Goal: Transaction & Acquisition: Download file/media

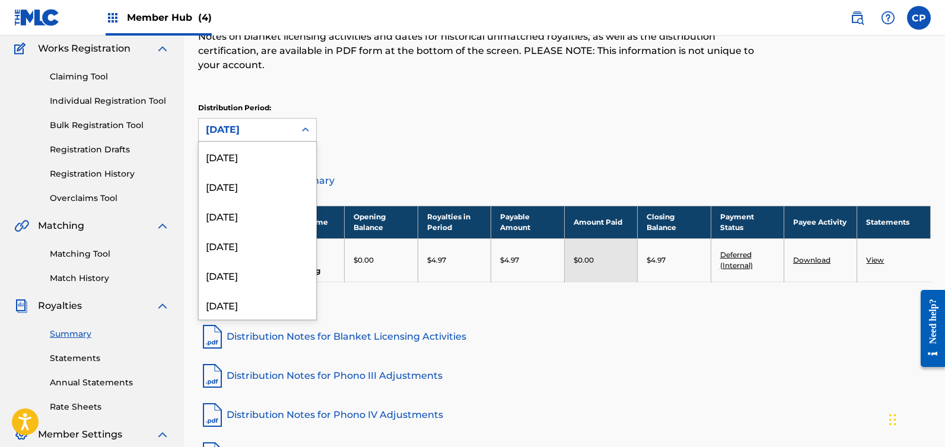
click at [285, 132] on div "[DATE]" at bounding box center [247, 130] width 82 height 14
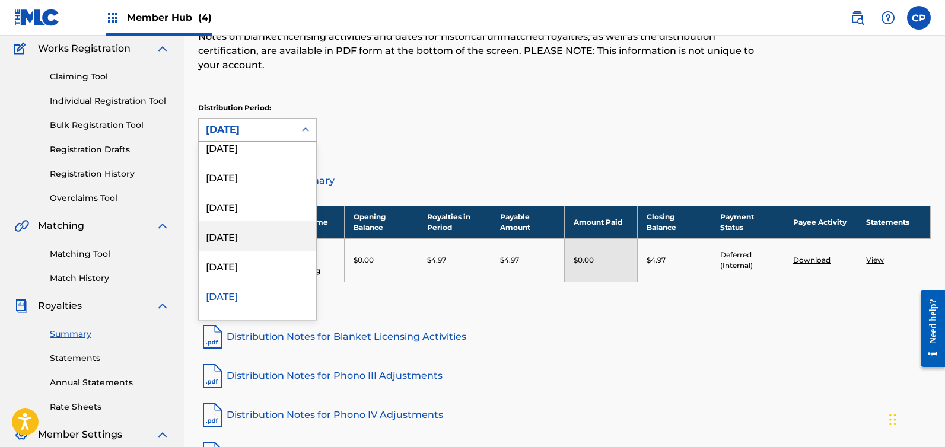
click at [292, 235] on div "[DATE]" at bounding box center [257, 236] width 117 height 30
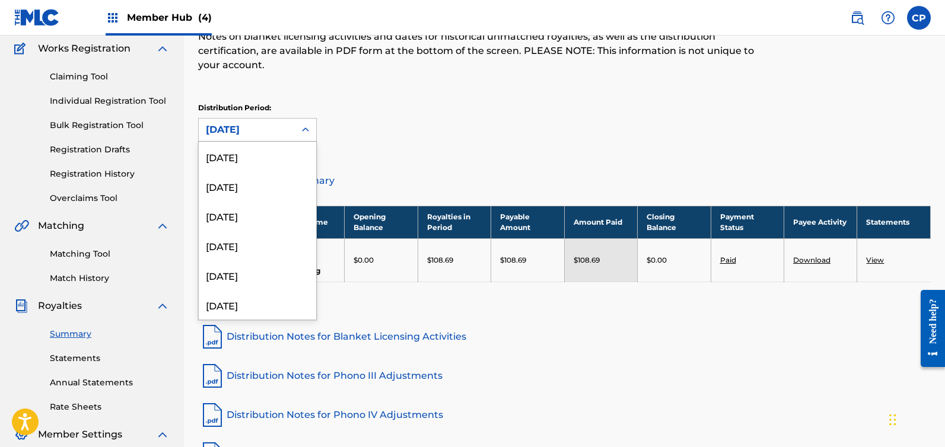
click at [257, 128] on div "[DATE]" at bounding box center [247, 130] width 82 height 14
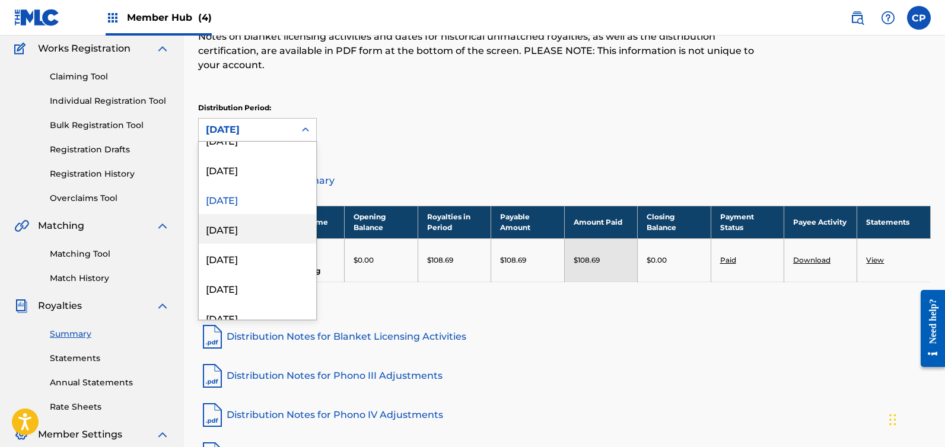
scroll to position [202, 0]
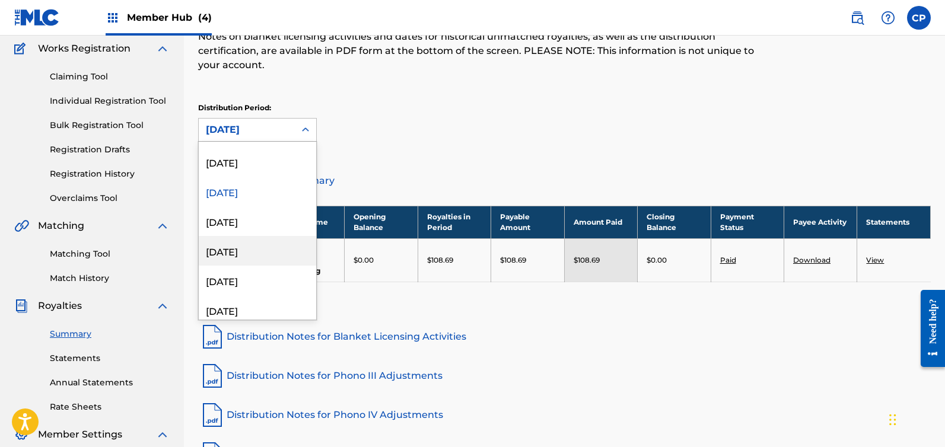
click at [543, 399] on div "Royalties Select your desired distribution period from the drop-down menu to se…" at bounding box center [564, 237] width 733 height 540
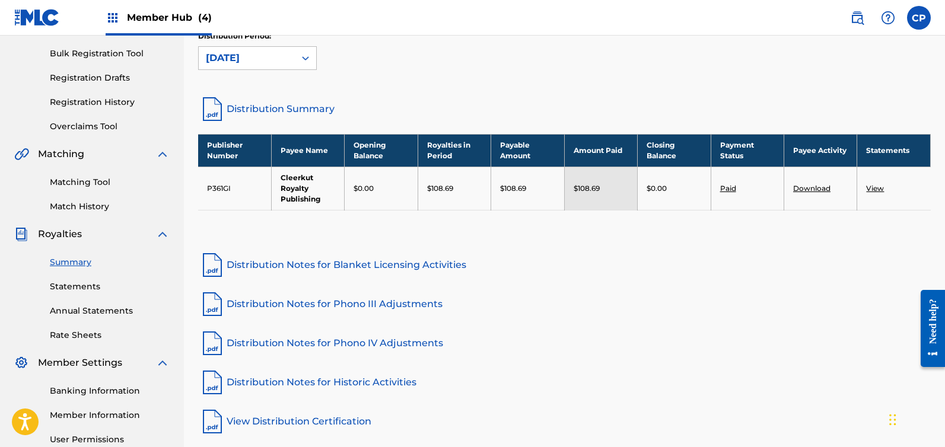
scroll to position [163, 0]
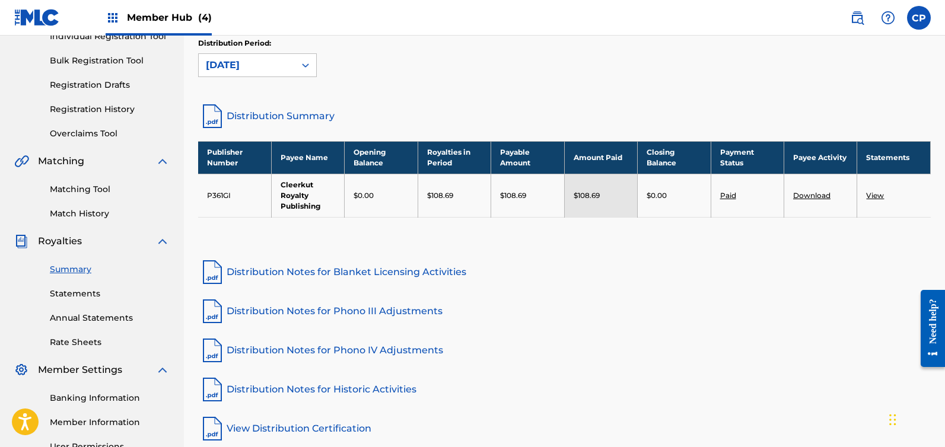
click at [81, 273] on link "Summary" at bounding box center [110, 269] width 120 height 12
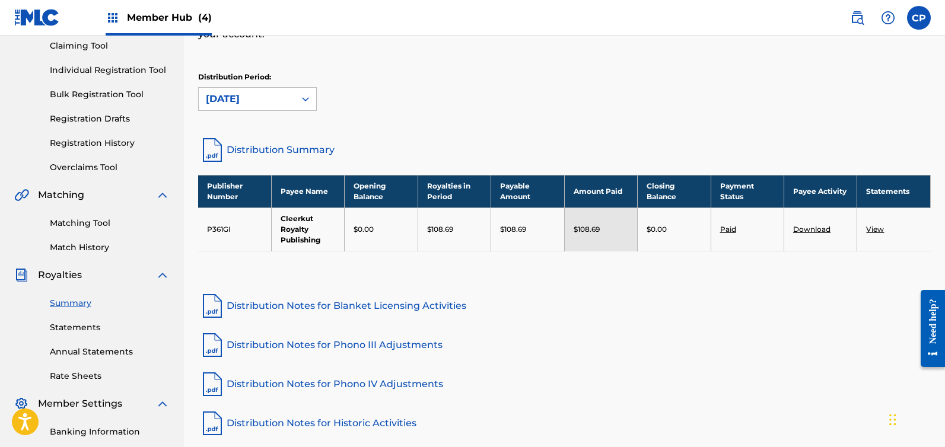
scroll to position [144, 0]
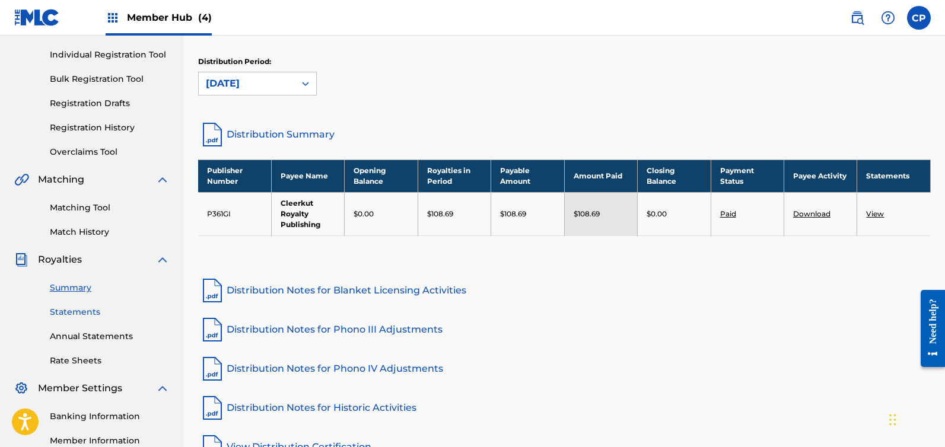
click at [80, 313] on link "Statements" at bounding box center [110, 312] width 120 height 12
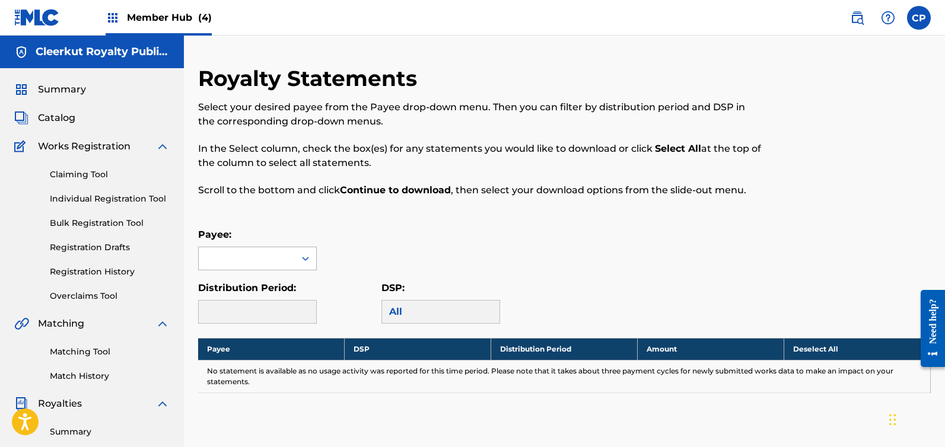
click at [273, 260] on div at bounding box center [247, 258] width 96 height 23
click at [253, 295] on div "Cleerkut Royalty Publishing" at bounding box center [257, 292] width 117 height 44
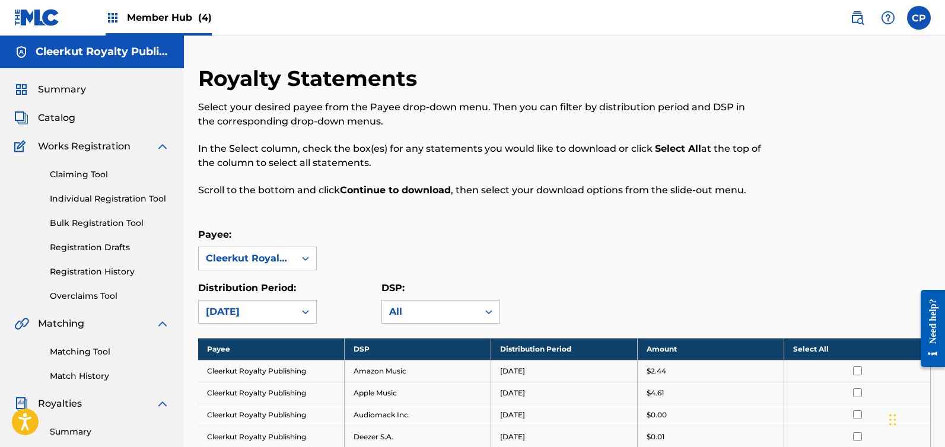
scroll to position [156, 0]
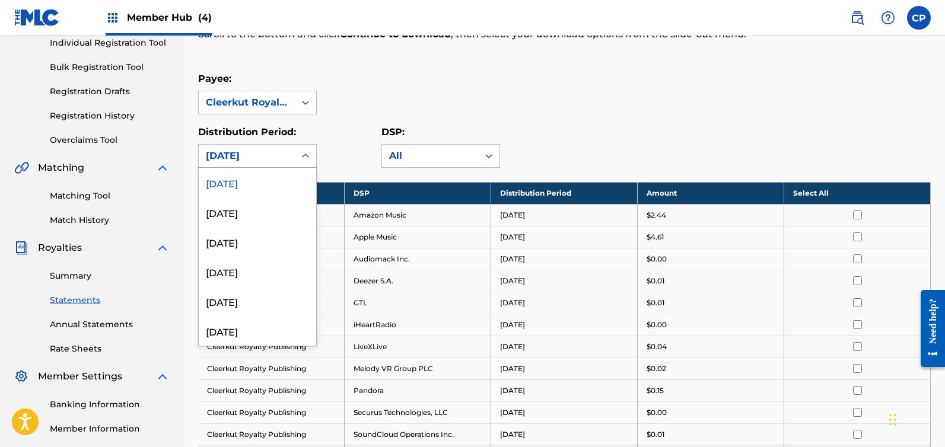
click at [263, 151] on div "[DATE]" at bounding box center [247, 156] width 82 height 14
drag, startPoint x: 314, startPoint y: 214, endPoint x: 317, endPoint y: 234, distance: 21.0
click at [317, 234] on div "Royalty Statements Select your desired payee from the Payee drop-down menu. The…" at bounding box center [564, 298] width 733 height 779
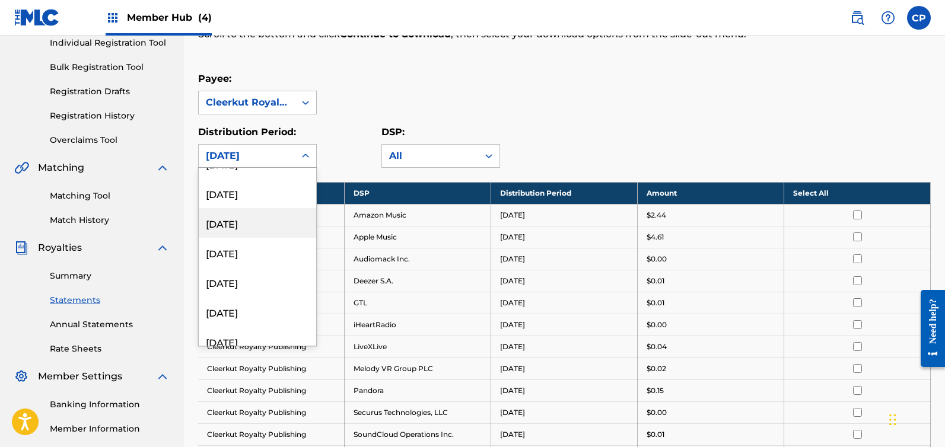
click at [268, 221] on div "[DATE]" at bounding box center [257, 223] width 117 height 30
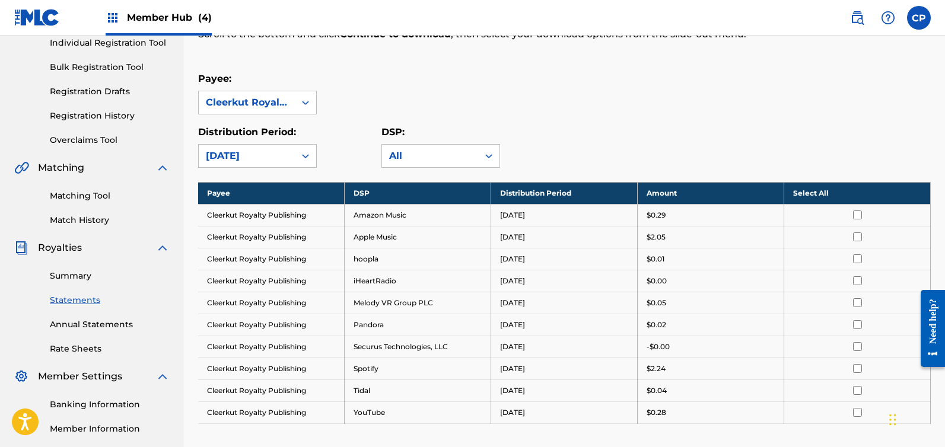
click at [832, 191] on th "Select All" at bounding box center [857, 193] width 147 height 22
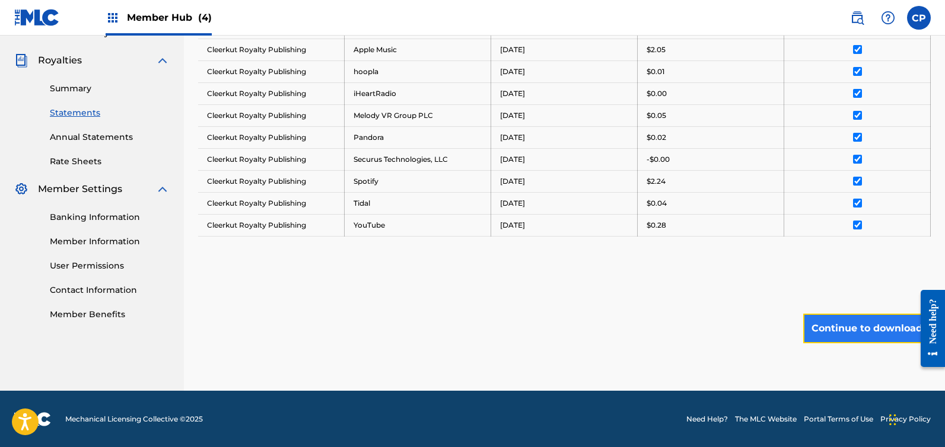
click at [872, 330] on button "Continue to download" at bounding box center [867, 329] width 128 height 30
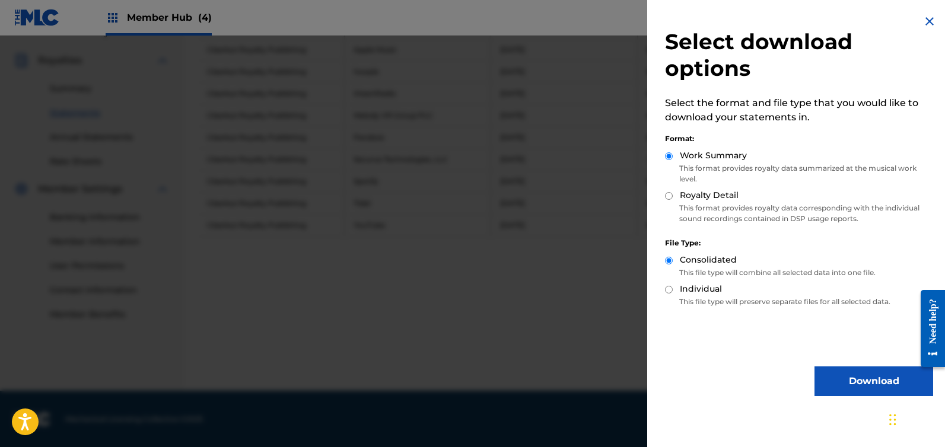
click at [674, 196] on div "Royalty Detail" at bounding box center [799, 196] width 268 height 14
click at [668, 195] on input "Royalty Detail" at bounding box center [669, 196] width 8 height 8
radio input "true"
click at [682, 158] on label "Work Summary" at bounding box center [713, 155] width 67 height 12
click at [673, 158] on input "Work Summary" at bounding box center [669, 156] width 8 height 8
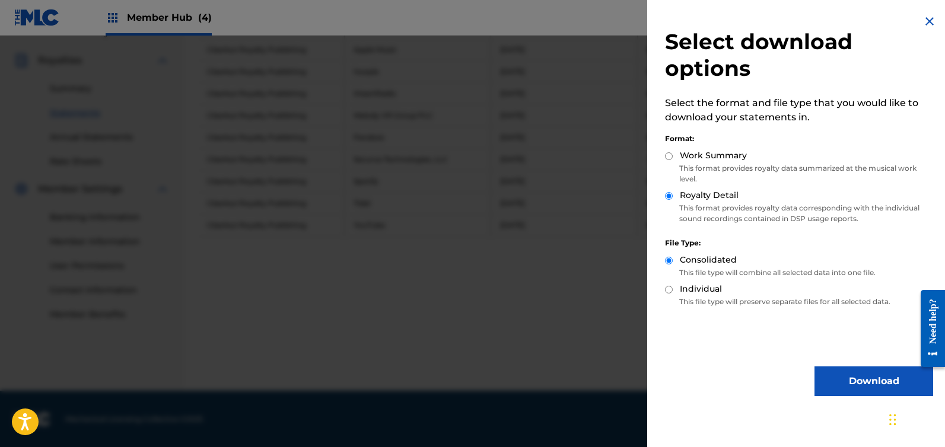
radio input "true"
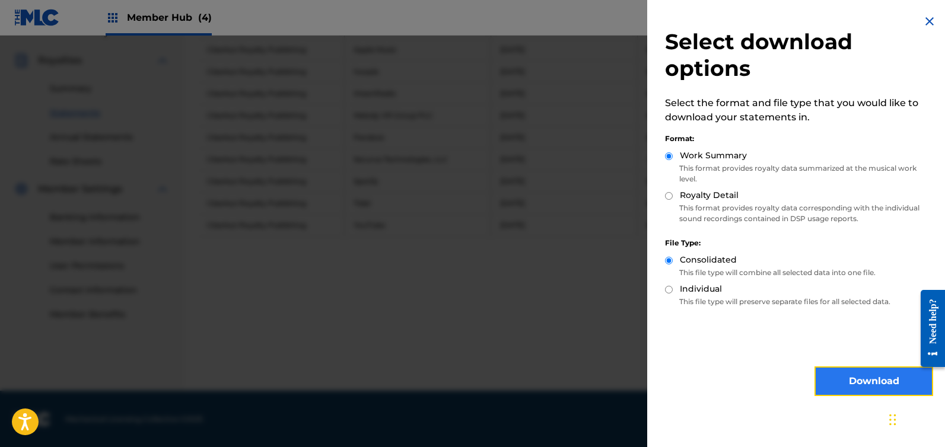
click at [848, 383] on button "Download" at bounding box center [873, 382] width 119 height 30
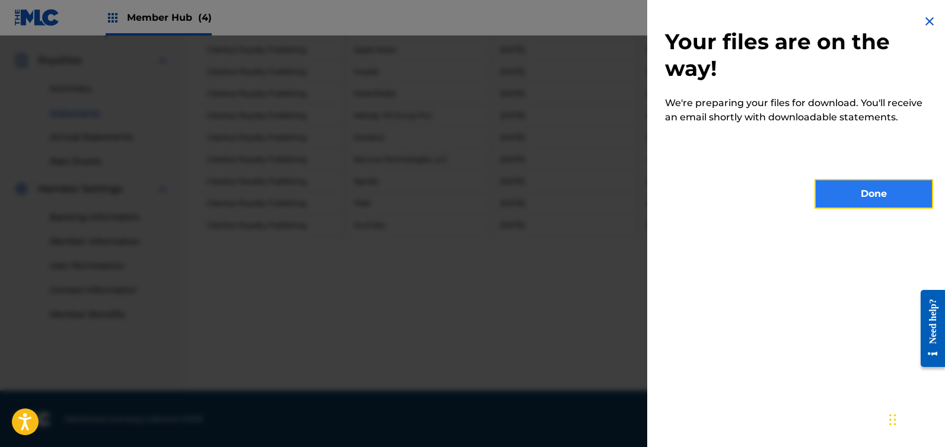
click at [848, 192] on button "Done" at bounding box center [873, 194] width 119 height 30
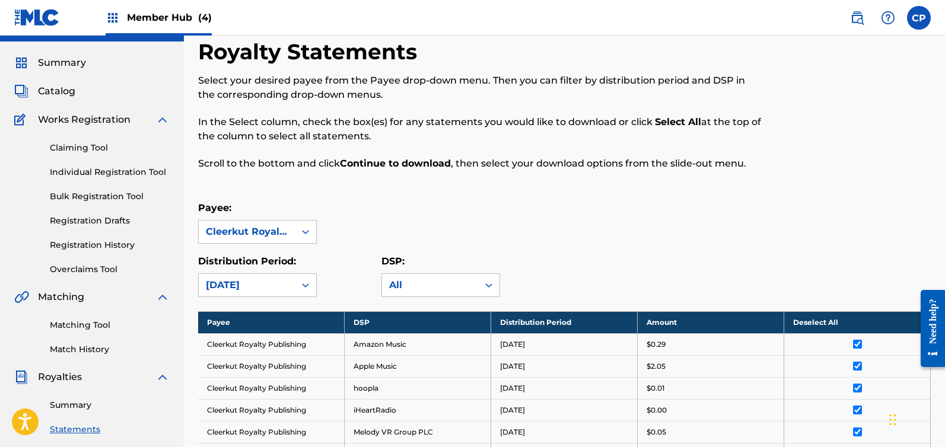
scroll to position [0, 0]
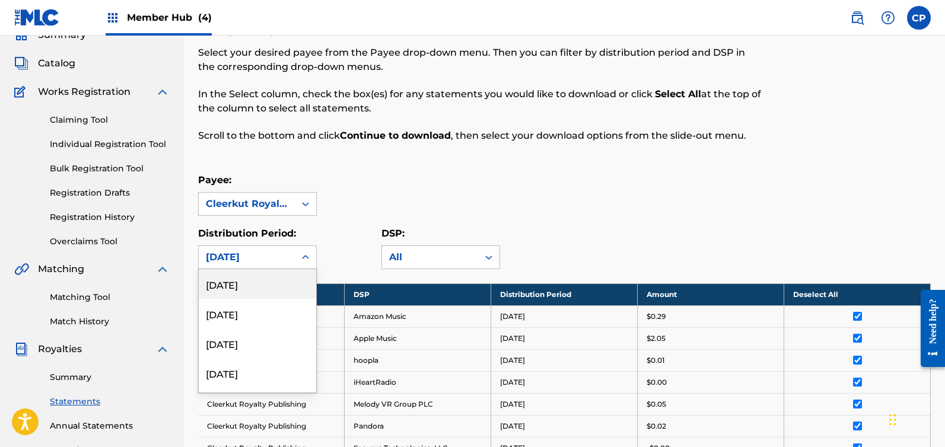
click at [282, 257] on div "[DATE]" at bounding box center [247, 257] width 82 height 14
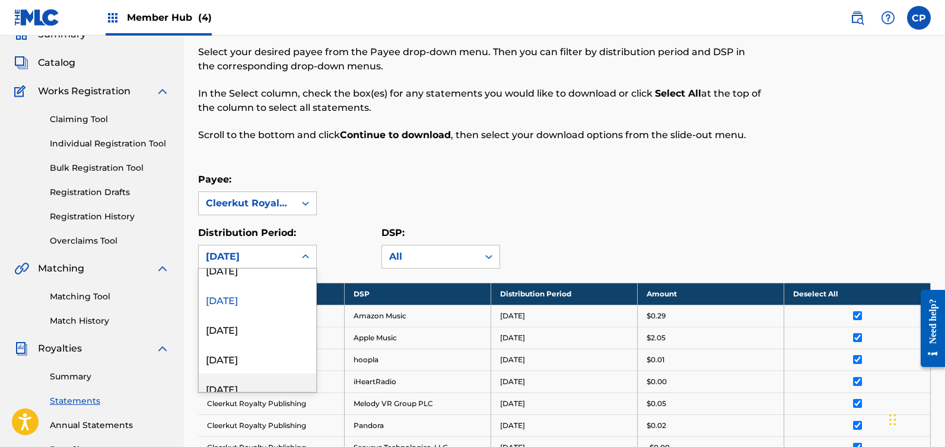
scroll to position [265, 0]
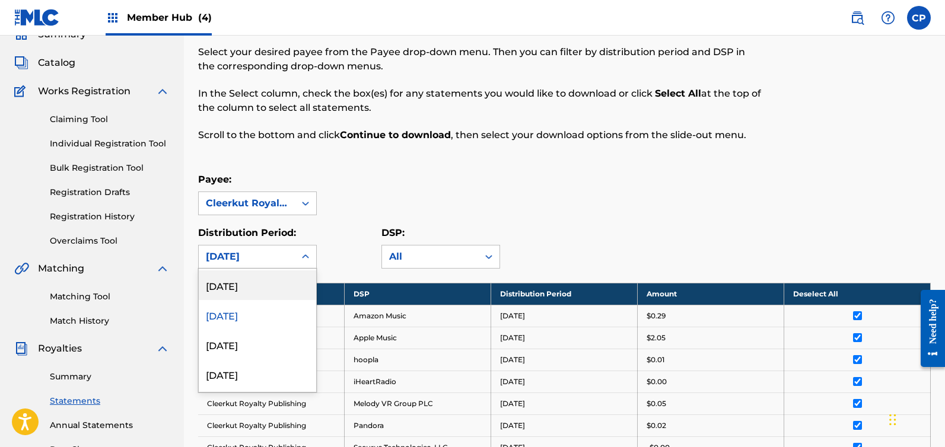
click at [251, 288] on div "[DATE]" at bounding box center [257, 285] width 117 height 30
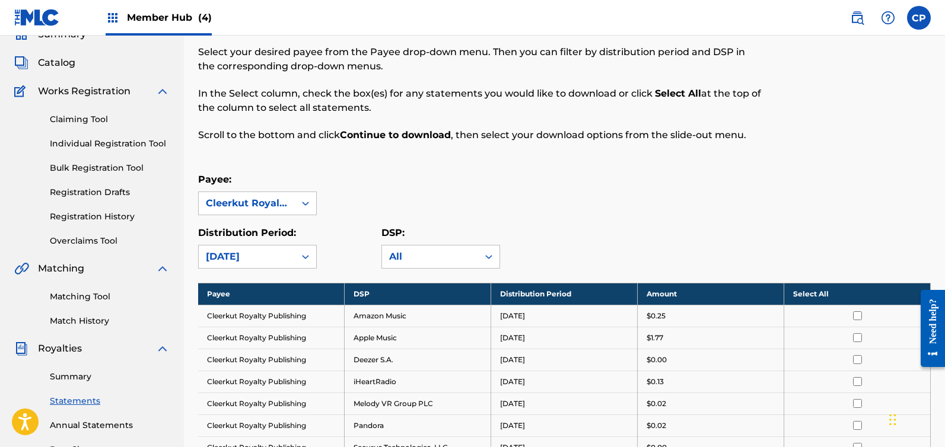
click at [854, 308] on td at bounding box center [857, 316] width 147 height 22
click at [820, 292] on th "Select All" at bounding box center [857, 294] width 147 height 22
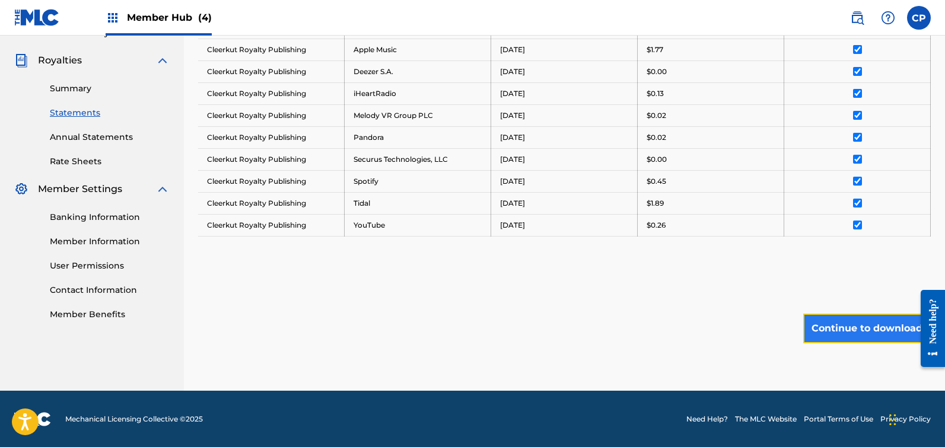
click at [861, 324] on button "Continue to download" at bounding box center [867, 329] width 128 height 30
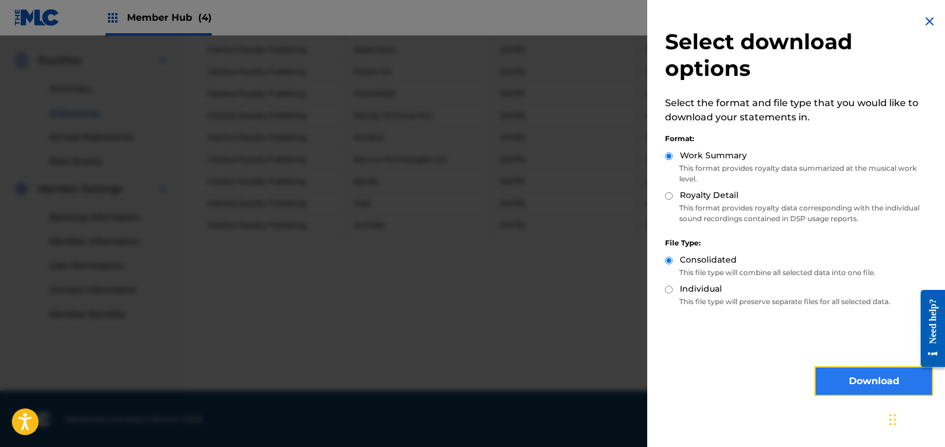
click at [842, 378] on button "Download" at bounding box center [873, 382] width 119 height 30
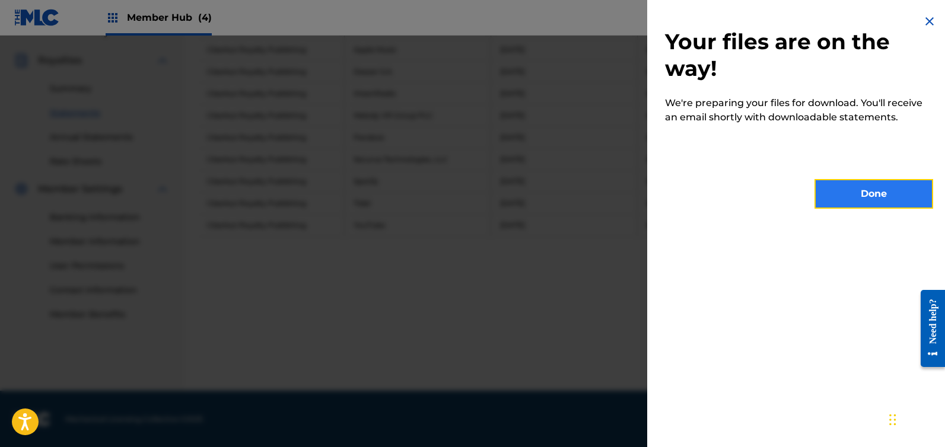
click at [874, 189] on button "Done" at bounding box center [873, 194] width 119 height 30
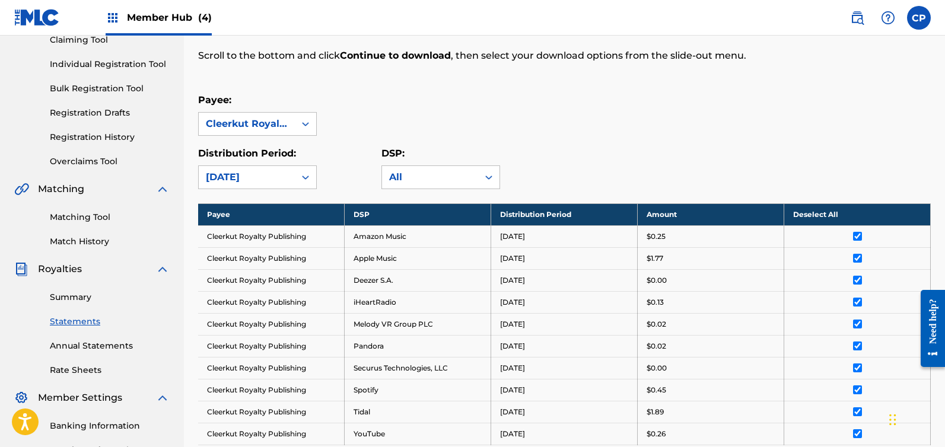
scroll to position [128, 0]
